Goal: Task Accomplishment & Management: Manage account settings

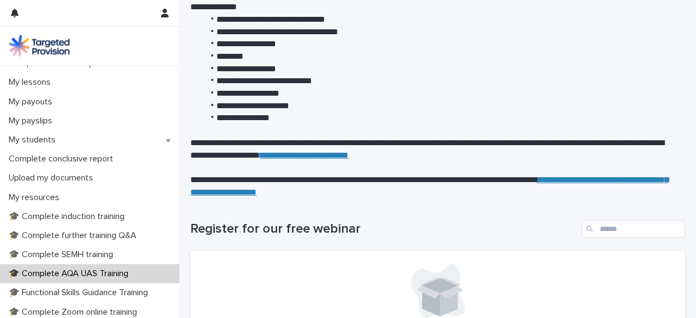
scroll to position [147, 0]
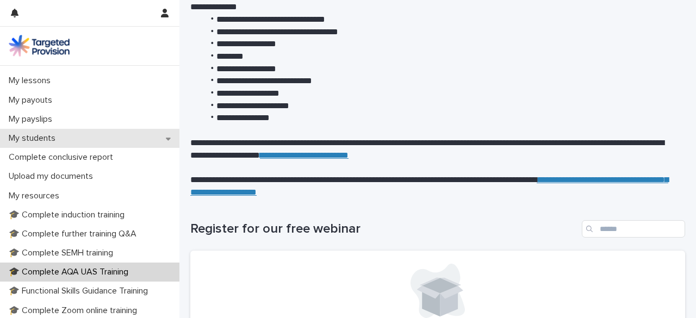
click at [53, 140] on p "My students" at bounding box center [34, 138] width 60 height 10
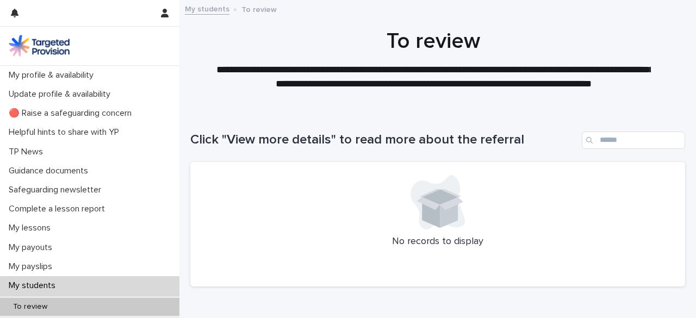
click at [209, 9] on link "My students" at bounding box center [207, 8] width 45 height 13
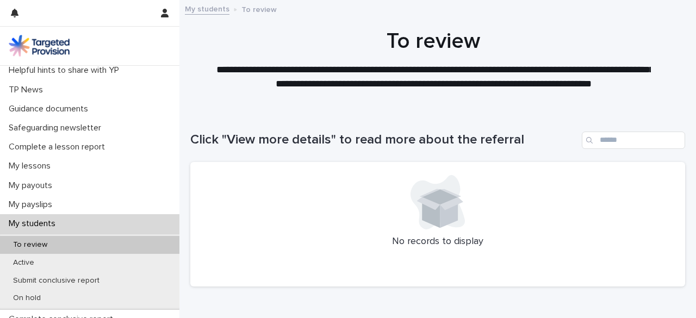
scroll to position [67, 0]
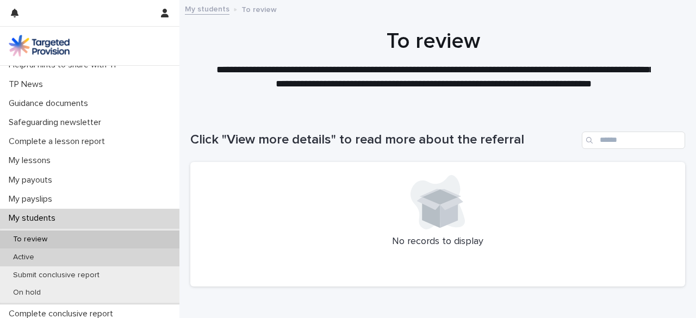
click at [25, 253] on p "Active" at bounding box center [23, 257] width 39 height 9
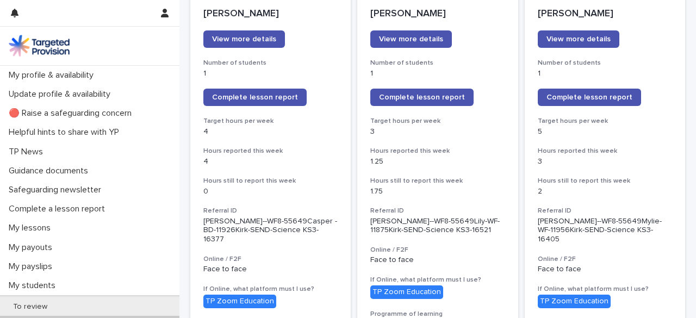
scroll to position [165, 0]
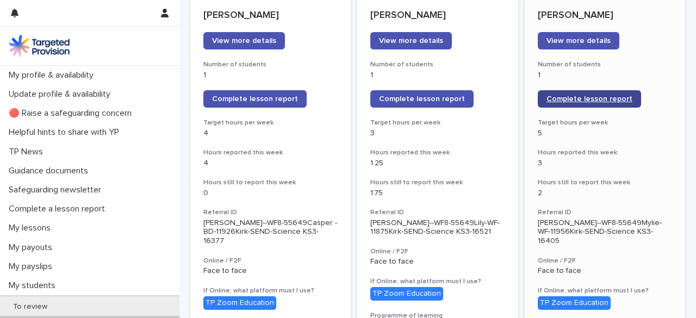
click at [572, 93] on link "Complete lesson report" at bounding box center [589, 98] width 103 height 17
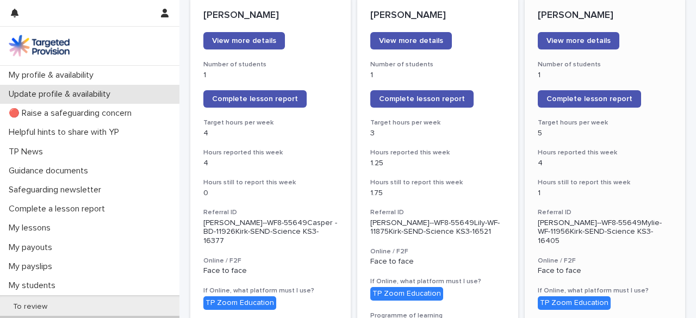
click at [38, 96] on p "Update profile & availability" at bounding box center [61, 94] width 115 height 10
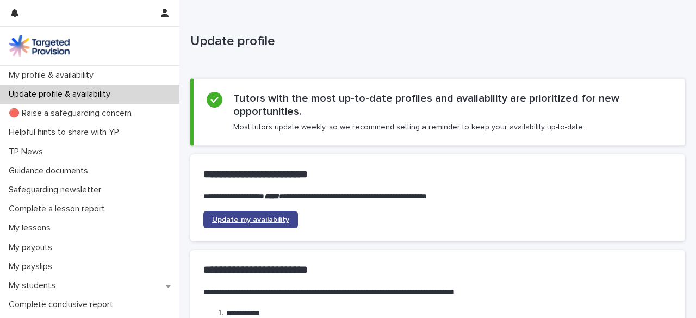
click at [230, 218] on span "Update my availability" at bounding box center [250, 220] width 77 height 8
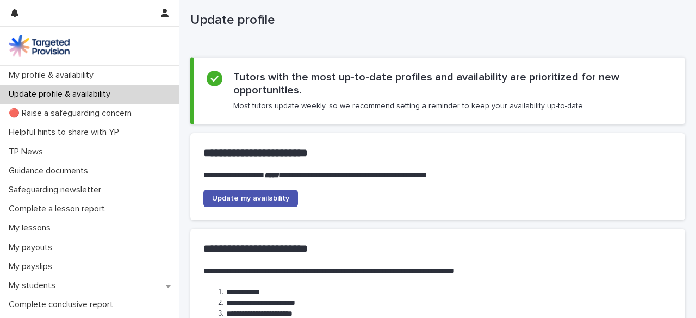
scroll to position [20, 0]
